Goal: Transaction & Acquisition: Purchase product/service

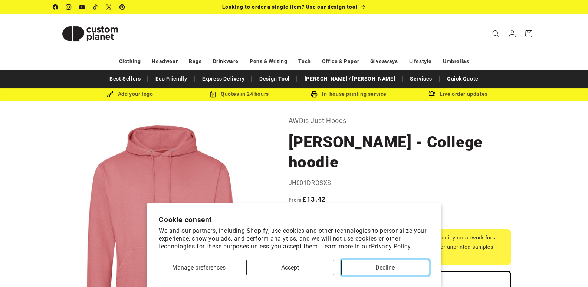
click at [362, 267] on button "Decline" at bounding box center [385, 267] width 88 height 15
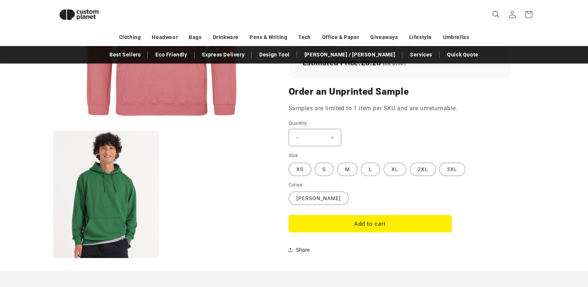
scroll to position [583, 0]
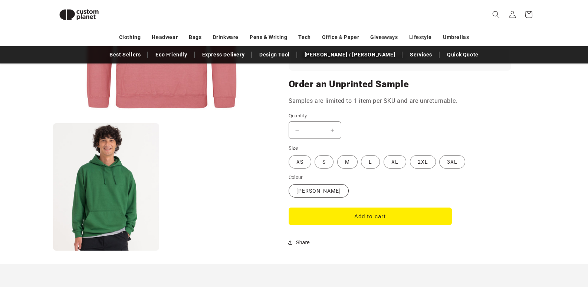
click at [298, 184] on label "Dusty Rose Variant sold out or unavailable" at bounding box center [319, 190] width 60 height 13
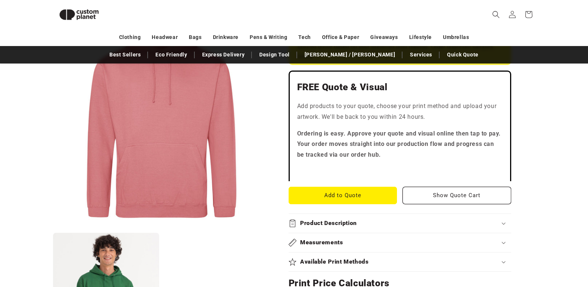
scroll to position [0, 0]
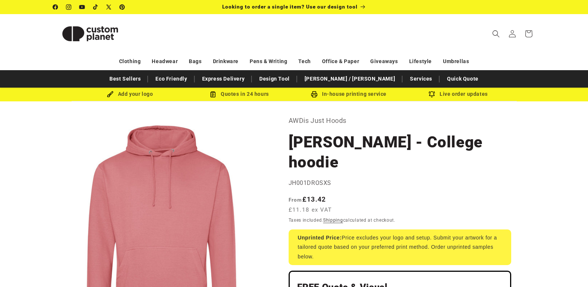
click at [348, 136] on h1 "[PERSON_NAME] - College hoodie" at bounding box center [400, 152] width 223 height 40
click at [350, 140] on h1 "[PERSON_NAME] - College hoodie" at bounding box center [400, 152] width 223 height 40
click at [389, 141] on h1 "[PERSON_NAME] - College hoodie" at bounding box center [400, 152] width 223 height 40
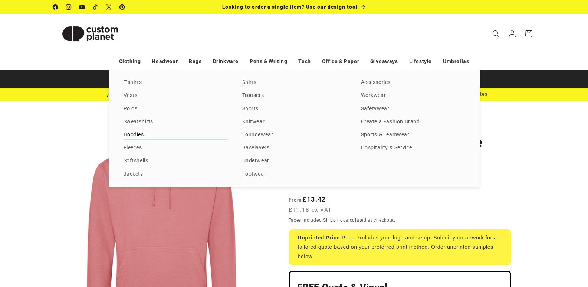
click at [141, 133] on link "Hoodies" at bounding box center [176, 135] width 104 height 10
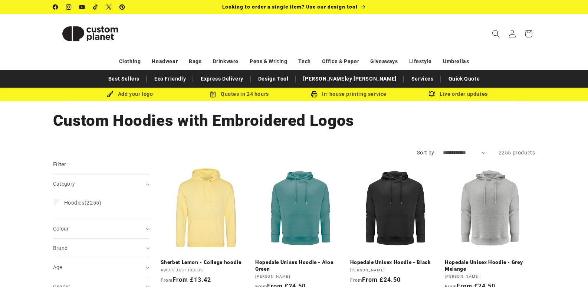
click at [497, 32] on icon "Search" at bounding box center [496, 34] width 8 height 8
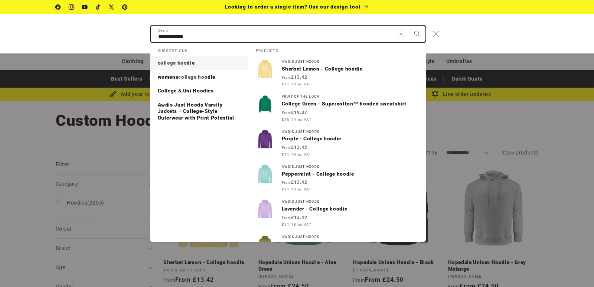
type input "**********"
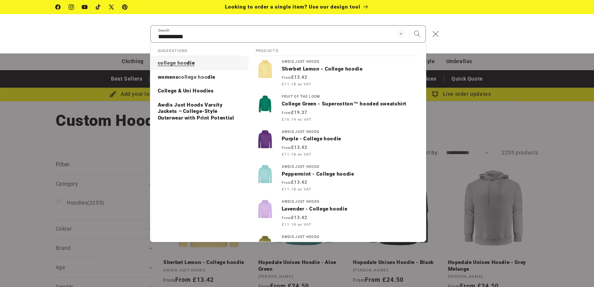
click at [189, 63] on span "die" at bounding box center [191, 63] width 8 height 6
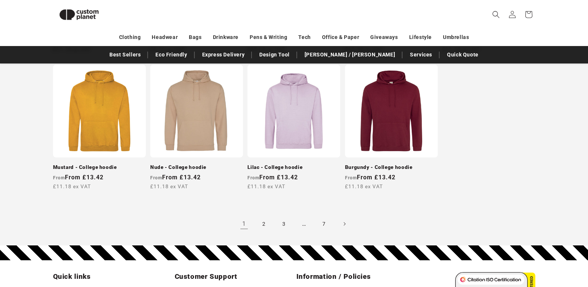
scroll to position [702, 0]
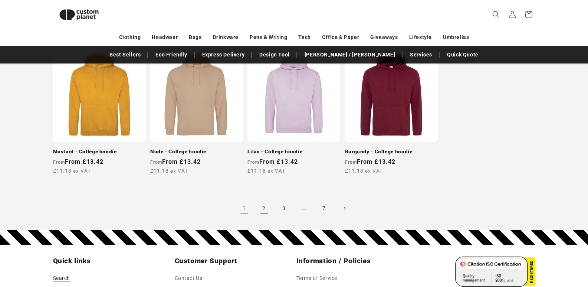
click at [262, 207] on link "2" at bounding box center [264, 208] width 16 height 16
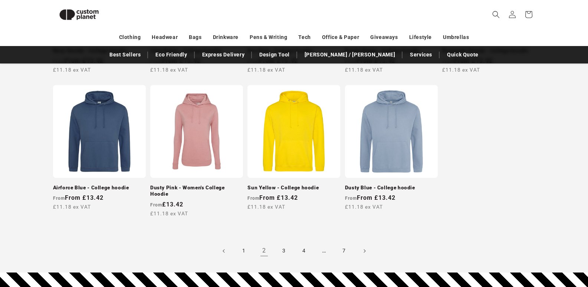
scroll to position [688, 0]
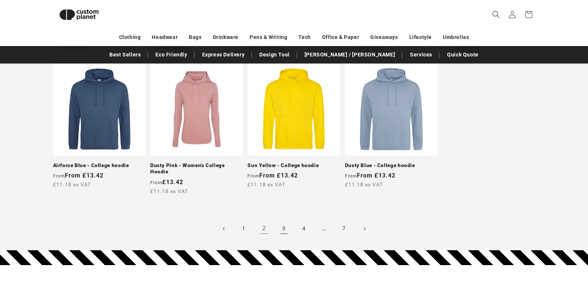
click at [285, 222] on link "3" at bounding box center [284, 228] width 16 height 16
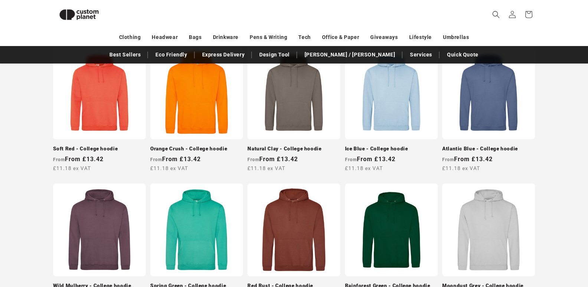
scroll to position [153, 0]
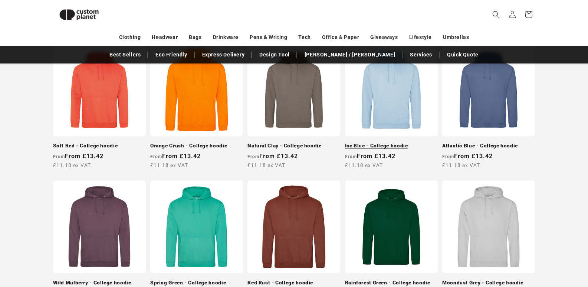
click at [398, 143] on link "Ice Blue - College hoodie" at bounding box center [391, 146] width 93 height 7
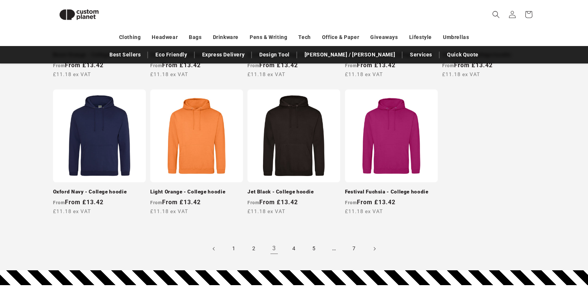
scroll to position [686, 0]
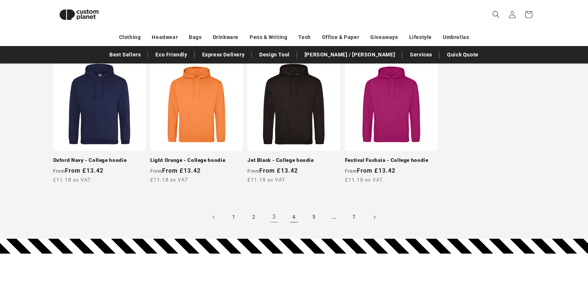
click at [296, 215] on link "4" at bounding box center [294, 217] width 16 height 16
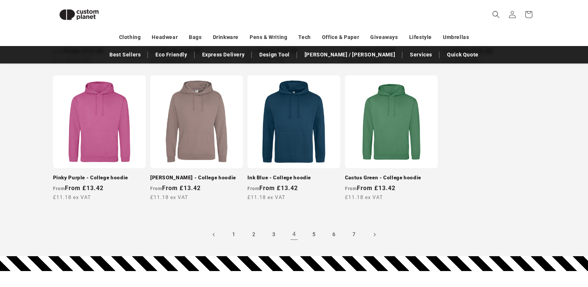
scroll to position [683, 0]
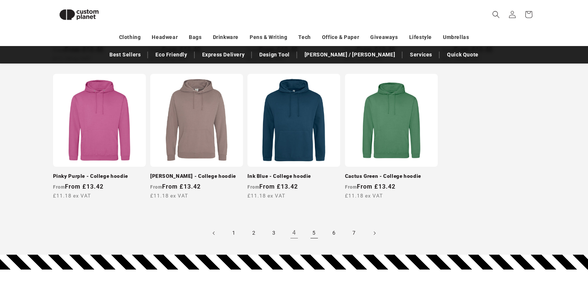
click at [319, 234] on link "5" at bounding box center [314, 233] width 16 height 16
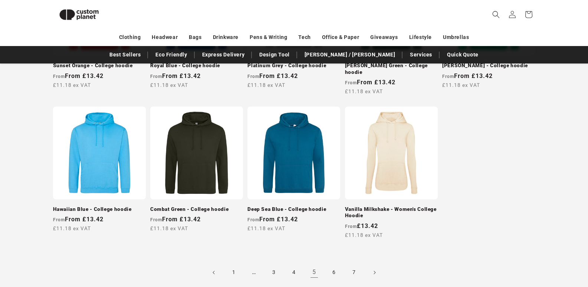
scroll to position [662, 0]
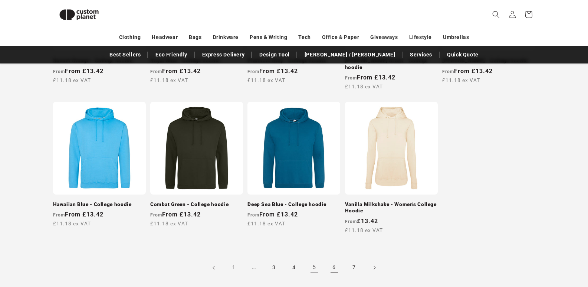
click at [336, 261] on link "6" at bounding box center [334, 267] width 16 height 16
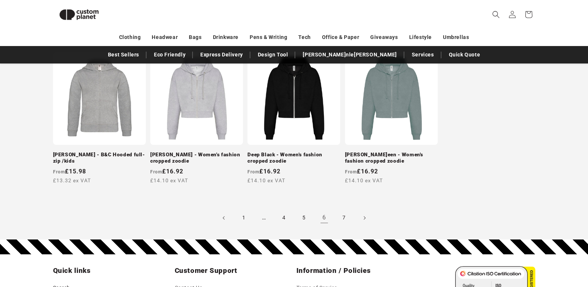
scroll to position [716, 0]
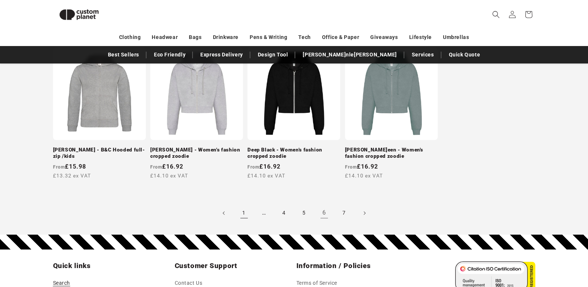
click at [245, 214] on link "1" at bounding box center [244, 213] width 16 height 16
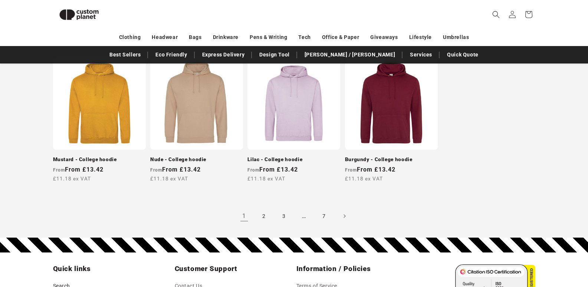
scroll to position [708, 0]
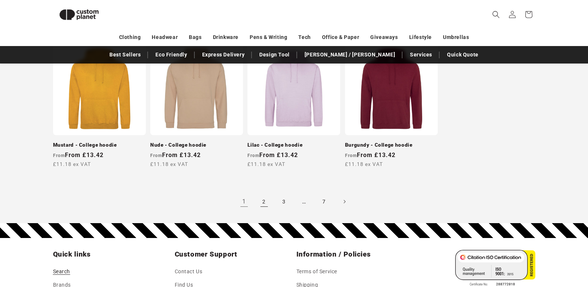
click at [262, 200] on link "2" at bounding box center [264, 201] width 16 height 16
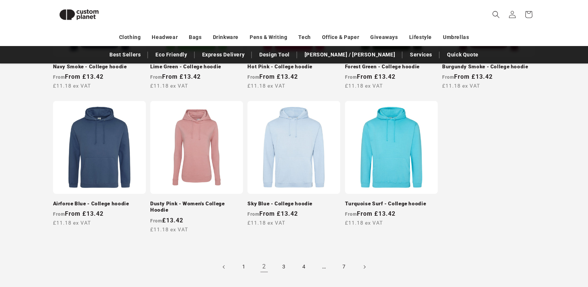
scroll to position [659, 0]
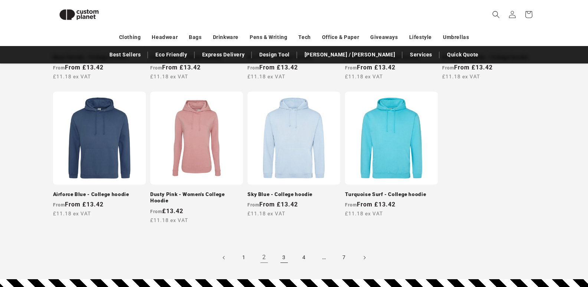
click at [284, 251] on link "3" at bounding box center [284, 257] width 16 height 16
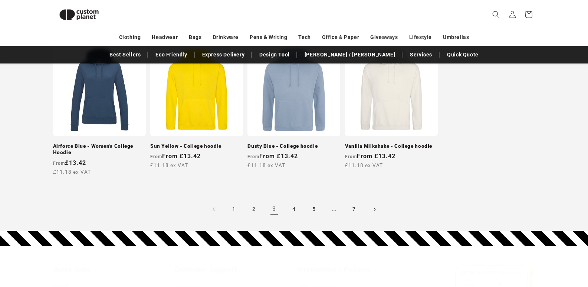
scroll to position [778, 0]
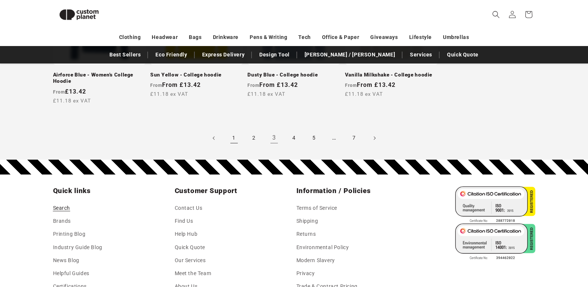
click at [236, 140] on link "1" at bounding box center [234, 138] width 16 height 16
